Goal: Information Seeking & Learning: Compare options

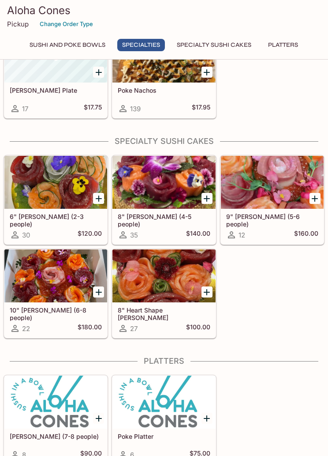
scroll to position [616, 0]
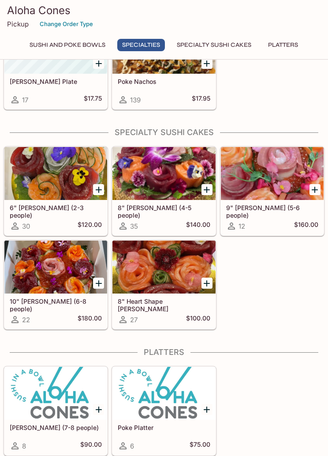
click at [146, 266] on div at bounding box center [164, 266] width 103 height 53
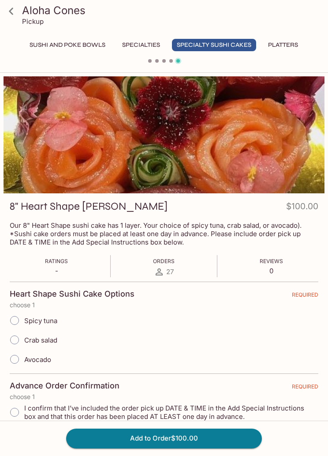
click at [16, 18] on icon at bounding box center [11, 11] width 15 height 15
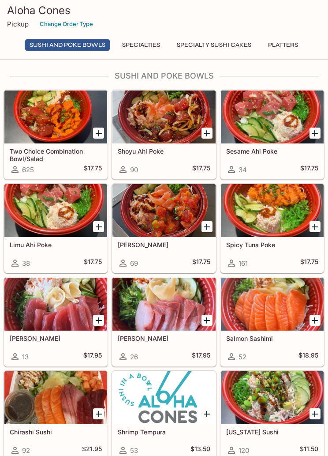
scroll to position [46, 0]
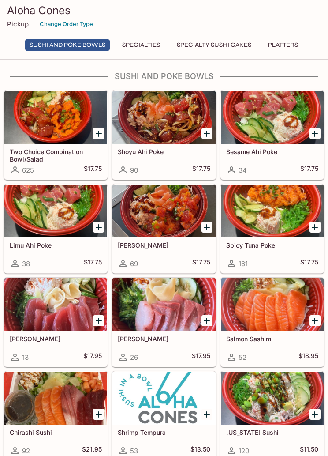
click at [139, 41] on button "Specialties" at bounding box center [141, 45] width 48 height 12
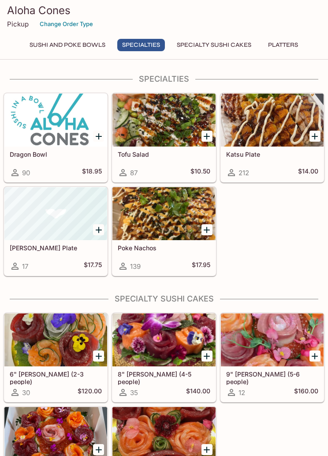
scroll to position [451, 0]
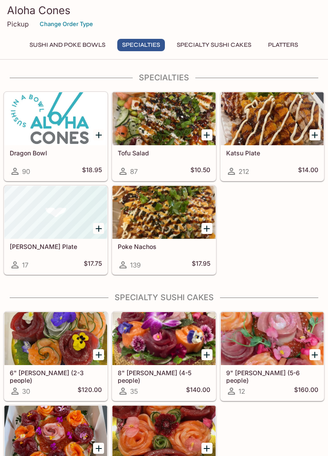
click at [253, 120] on div at bounding box center [272, 118] width 103 height 53
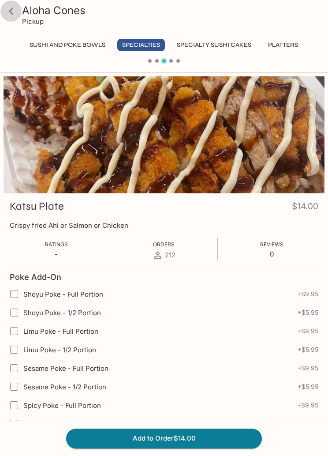
click at [13, 15] on icon at bounding box center [11, 11] width 15 height 15
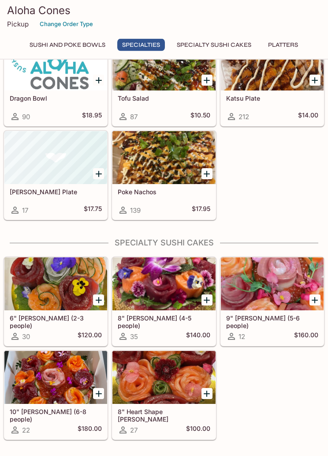
scroll to position [506, 0]
click at [45, 188] on h5 "[PERSON_NAME] Plate" at bounding box center [56, 192] width 92 height 8
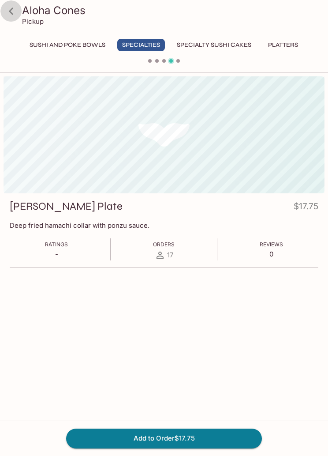
click at [288, 46] on button "Platters" at bounding box center [283, 45] width 40 height 12
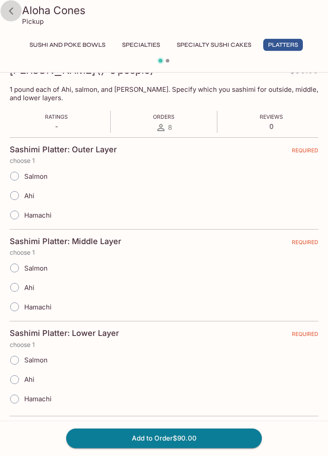
scroll to position [105, 0]
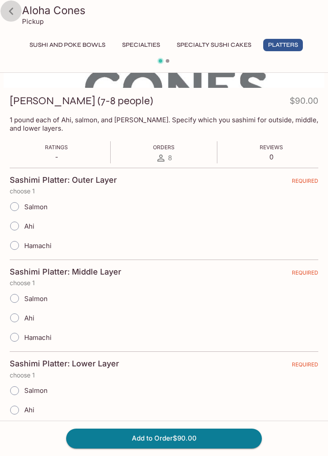
click at [12, 14] on icon at bounding box center [11, 11] width 4 height 7
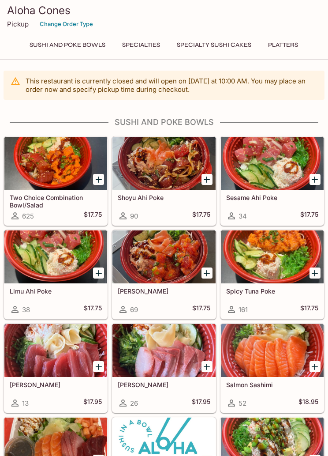
click at [211, 42] on button "Specialty Sushi Cakes" at bounding box center [214, 45] width 84 height 12
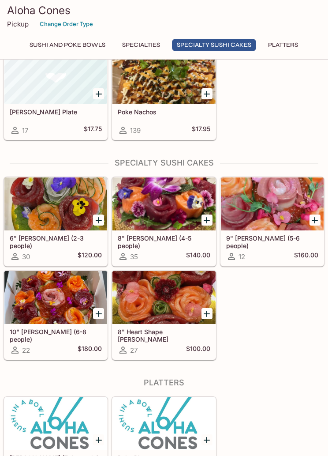
scroll to position [616, 0]
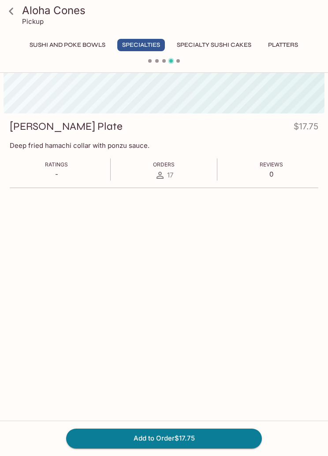
scroll to position [79, 0]
click at [15, 16] on icon at bounding box center [11, 11] width 15 height 15
